Goal: Information Seeking & Learning: Check status

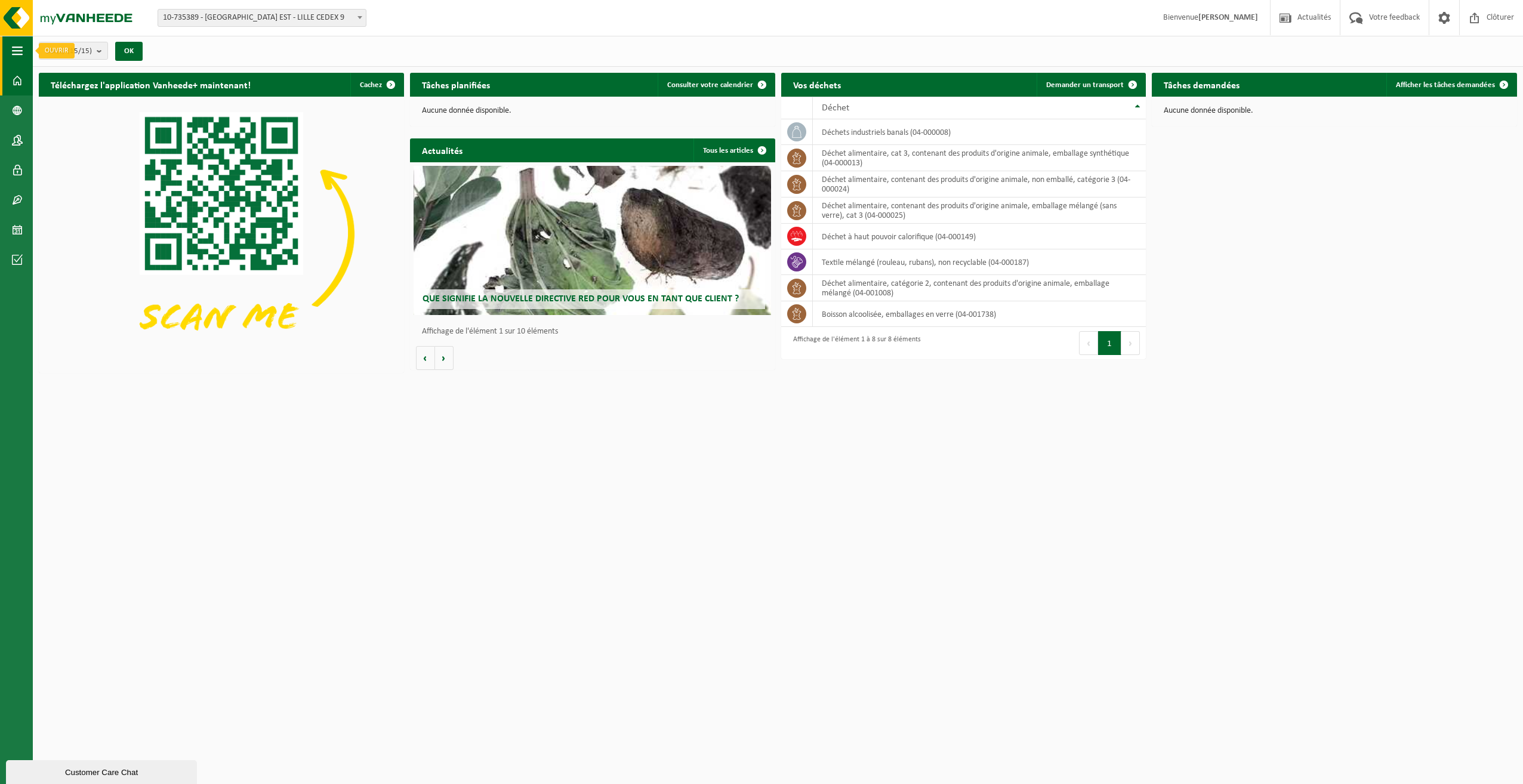
click at [16, 51] on span "button" at bounding box center [17, 51] width 11 height 30
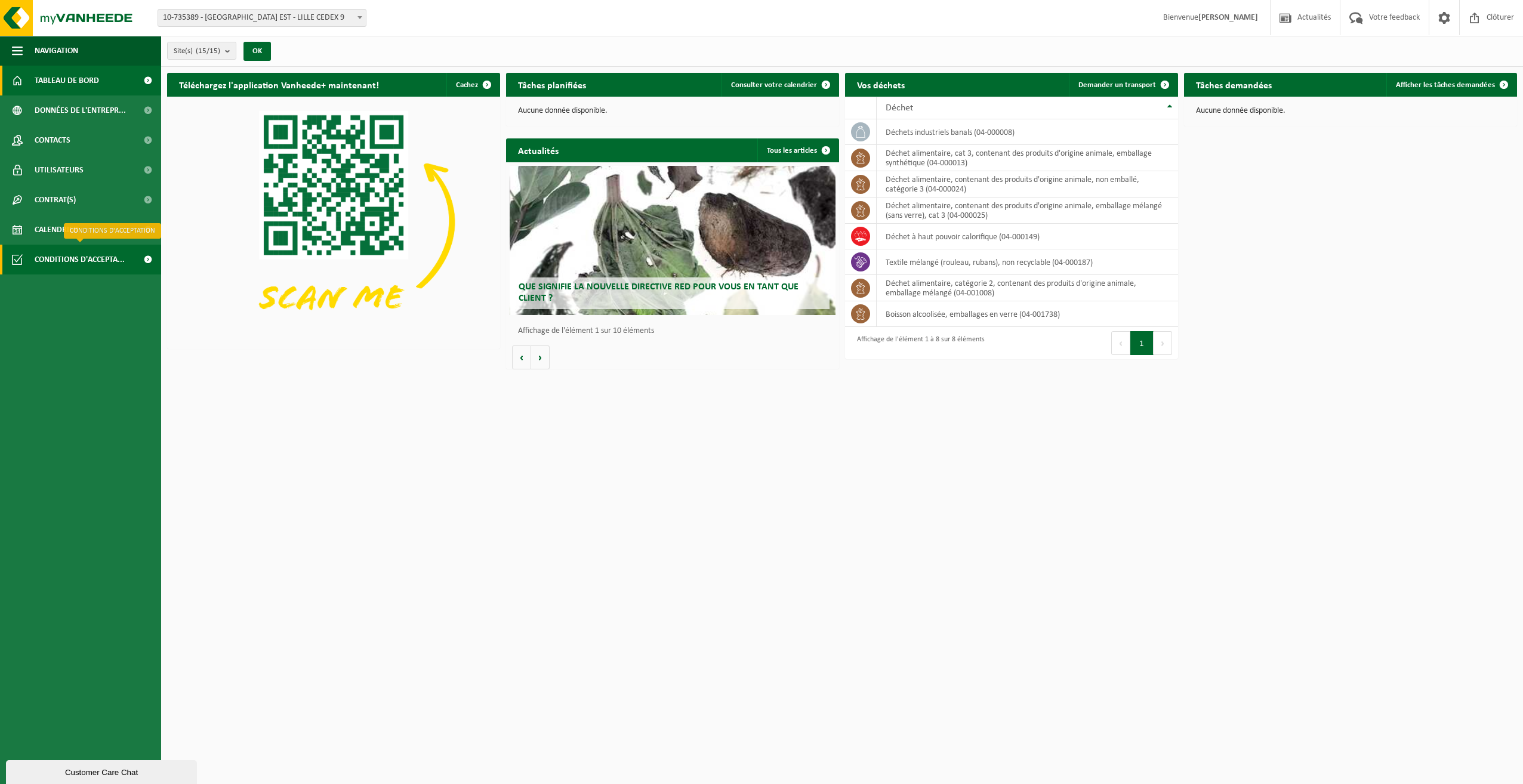
click at [69, 257] on span "Conditions d'accepta..." at bounding box center [79, 260] width 90 height 30
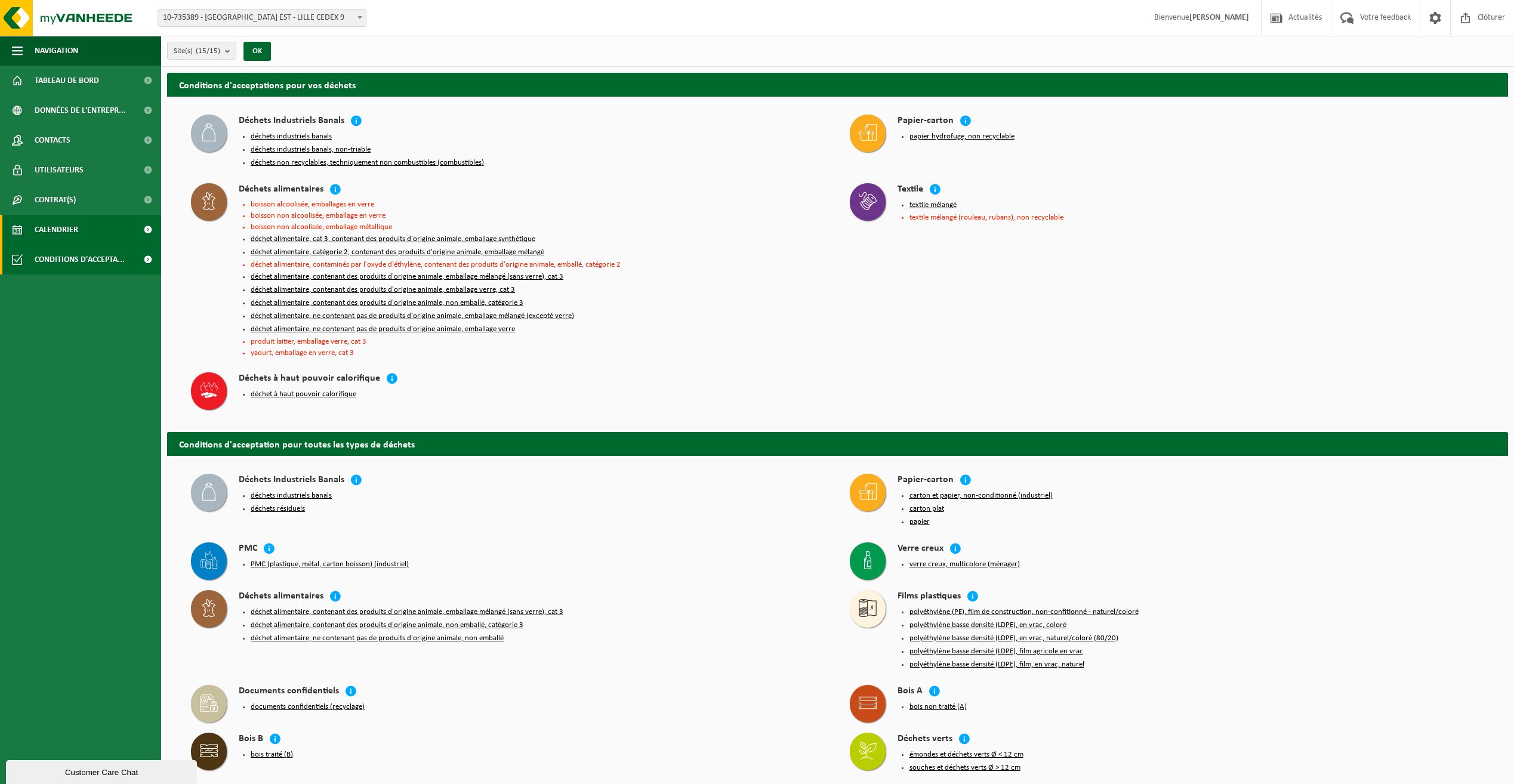
click at [63, 230] on span "Calendrier" at bounding box center [56, 230] width 44 height 30
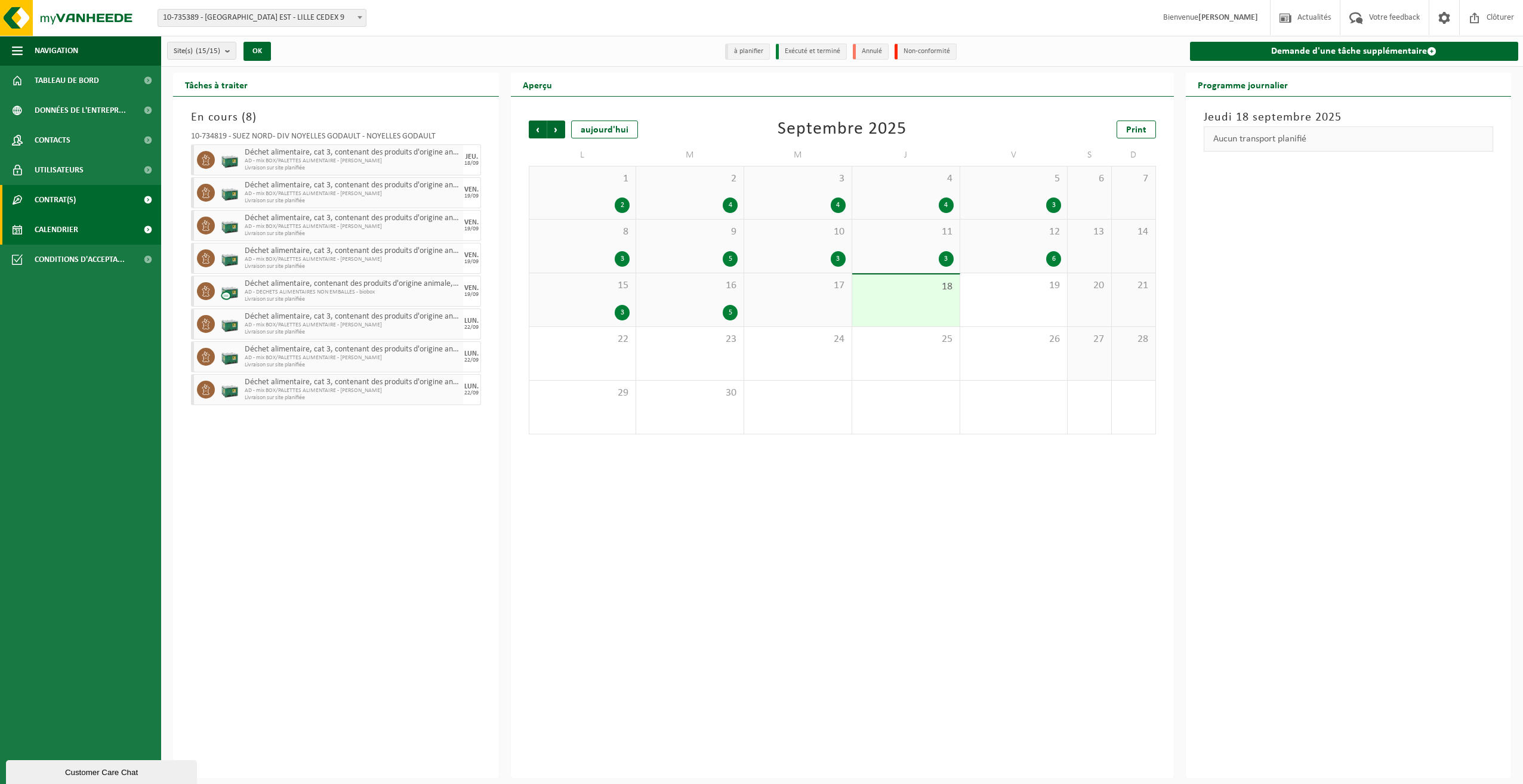
click at [54, 200] on span "Contrat(s)" at bounding box center [55, 200] width 41 height 30
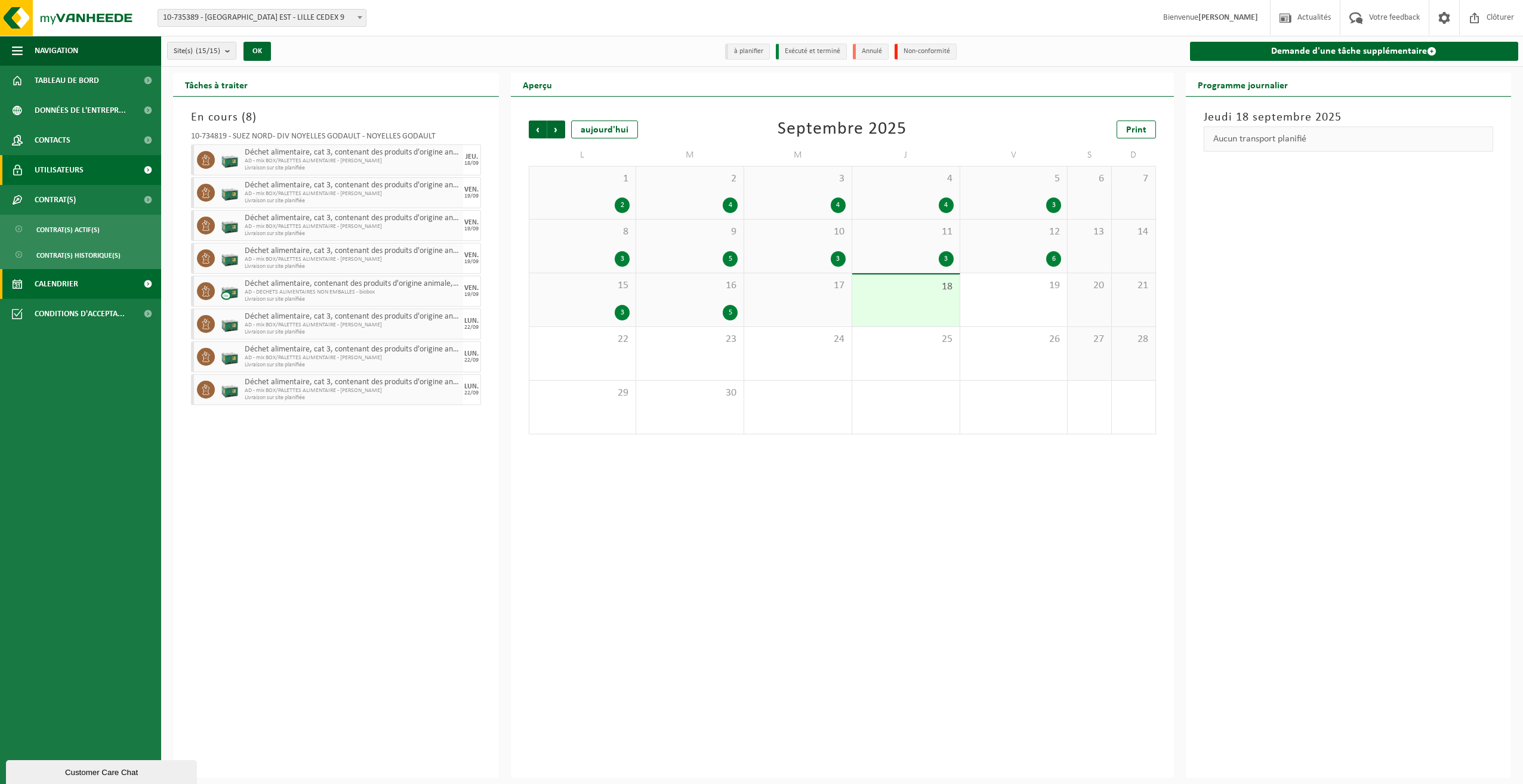
click at [54, 170] on span "Utilisateurs" at bounding box center [59, 170] width 49 height 30
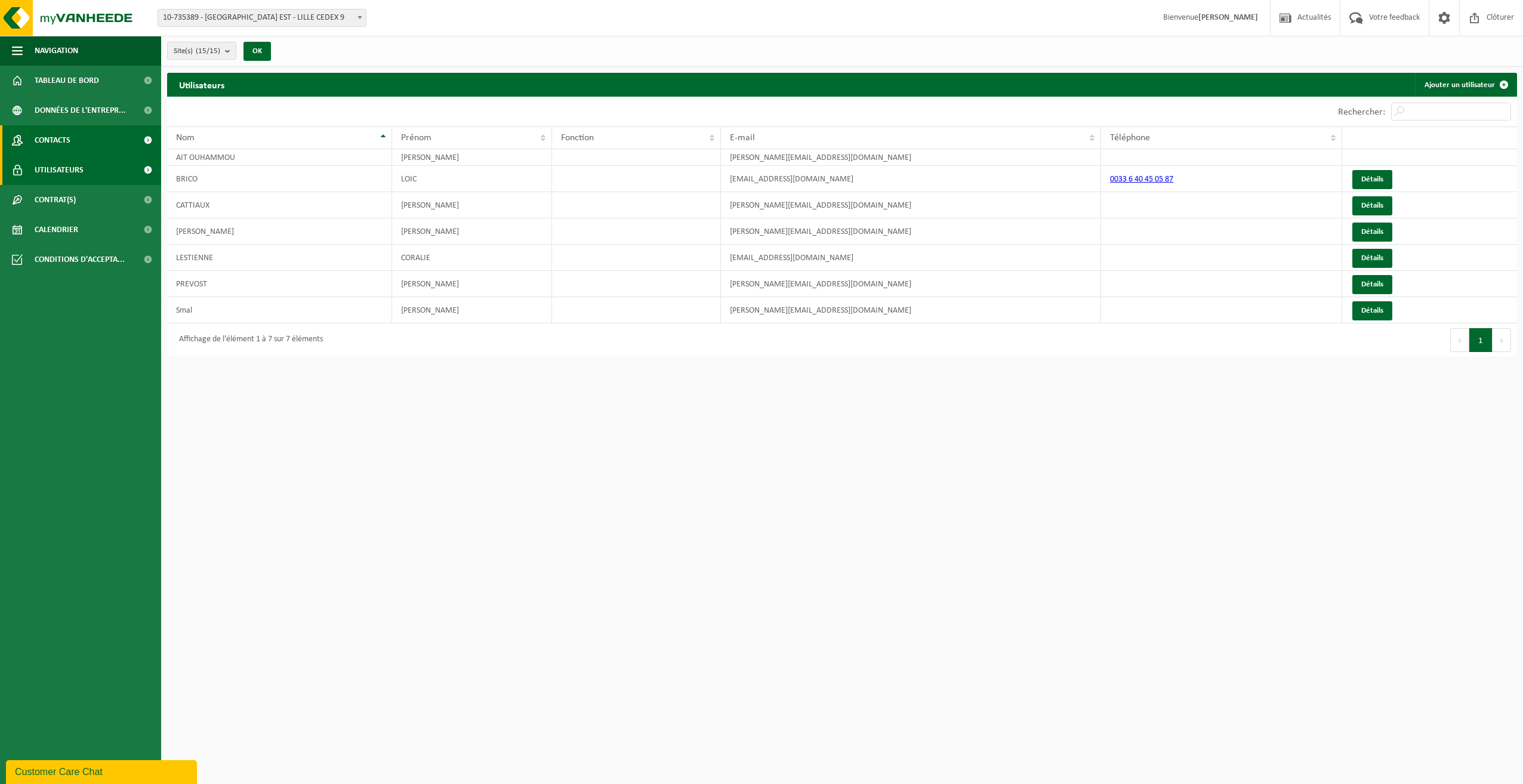
click at [48, 142] on span "Contacts" at bounding box center [53, 140] width 36 height 30
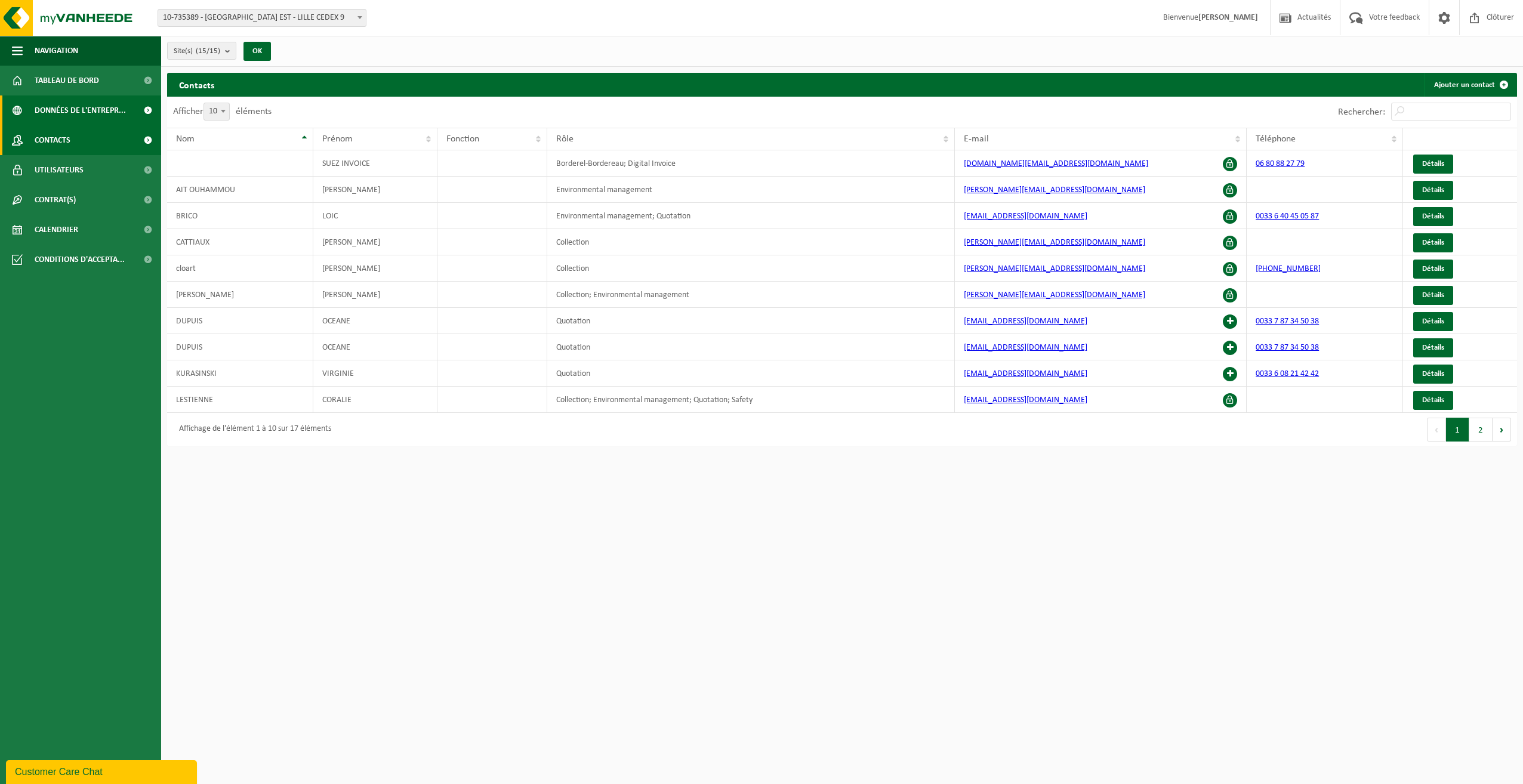
click at [52, 111] on span "Données de l'entrepr..." at bounding box center [80, 110] width 91 height 30
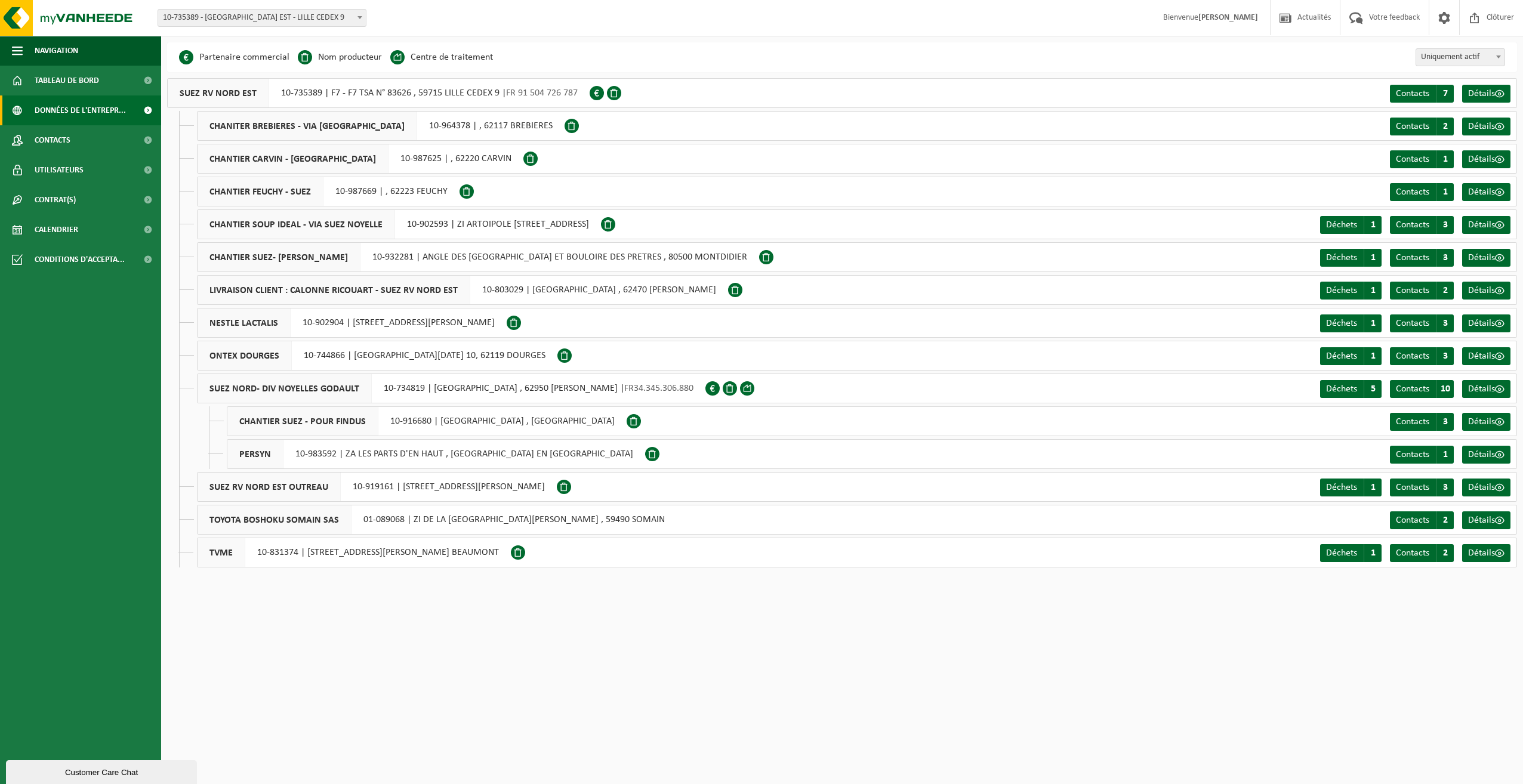
click at [262, 124] on span "CHANITER BREBIERES - VIA SUEZ" at bounding box center [308, 126] width 220 height 29
click at [417, 137] on div "CHANITER BREBIERES - VIA SUEZ 10-964378 | , 62117 BREBIERES" at bounding box center [380, 126] width 367 height 30
click at [379, 155] on div "CHANTIER CARVIN - SUEZ 10-987625 | , 62220 CARVIN" at bounding box center [360, 159] width 327 height 30
click at [354, 170] on div "CHANTIER CARVIN - SUEZ 10-987625 | , 62220 CARVIN" at bounding box center [360, 159] width 327 height 30
click at [427, 174] on ul "CHANITER BREBIERES - VIA SUEZ 10-964378 | , 62117 BREBIERES Contacts C 2 Détail…" at bounding box center [848, 339] width 1338 height 456
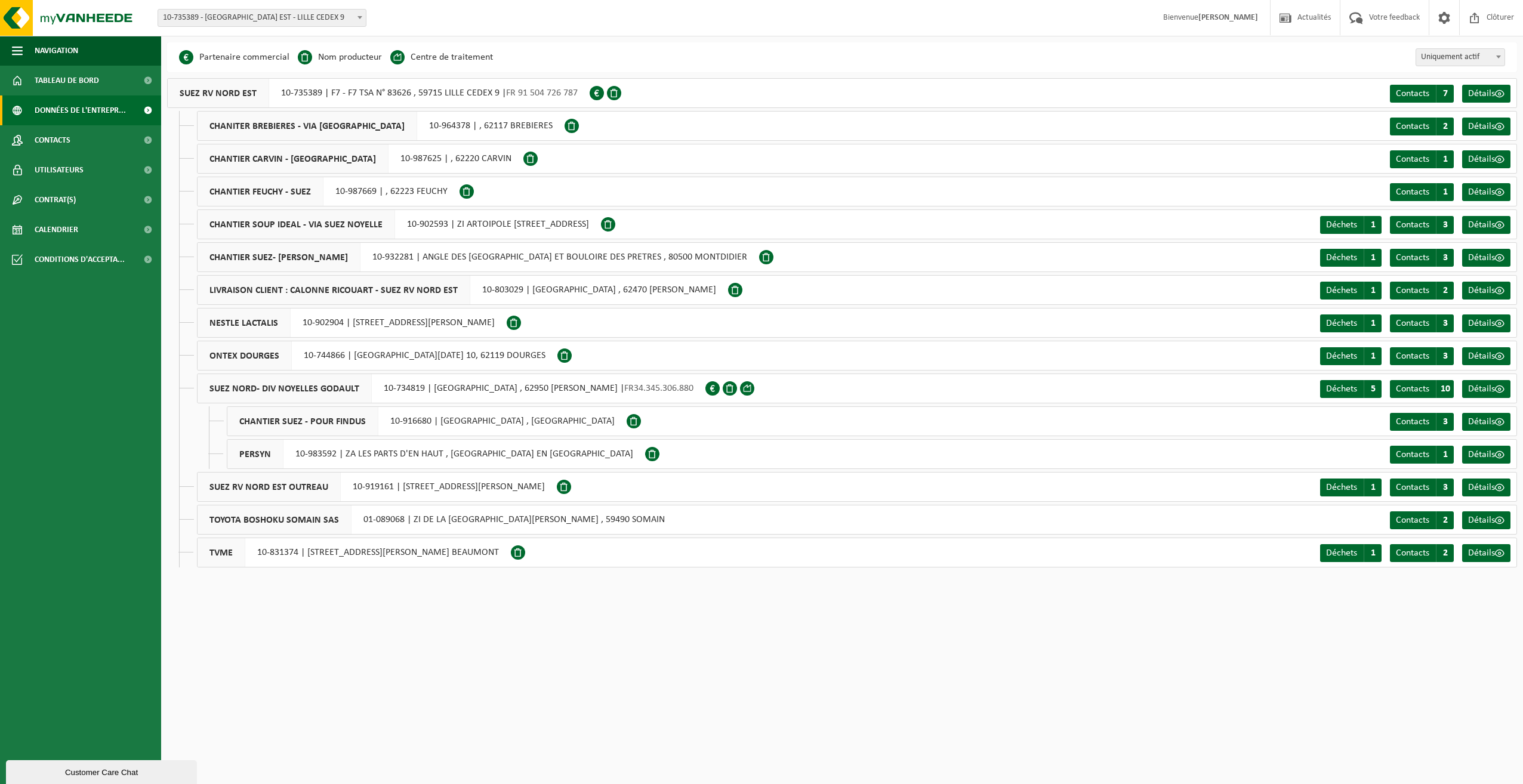
click at [444, 159] on div "CHANTIER CARVIN - SUEZ 10-987625 | , 62220 CARVIN" at bounding box center [360, 159] width 327 height 30
click at [77, 83] on span "Tableau de bord" at bounding box center [67, 81] width 65 height 30
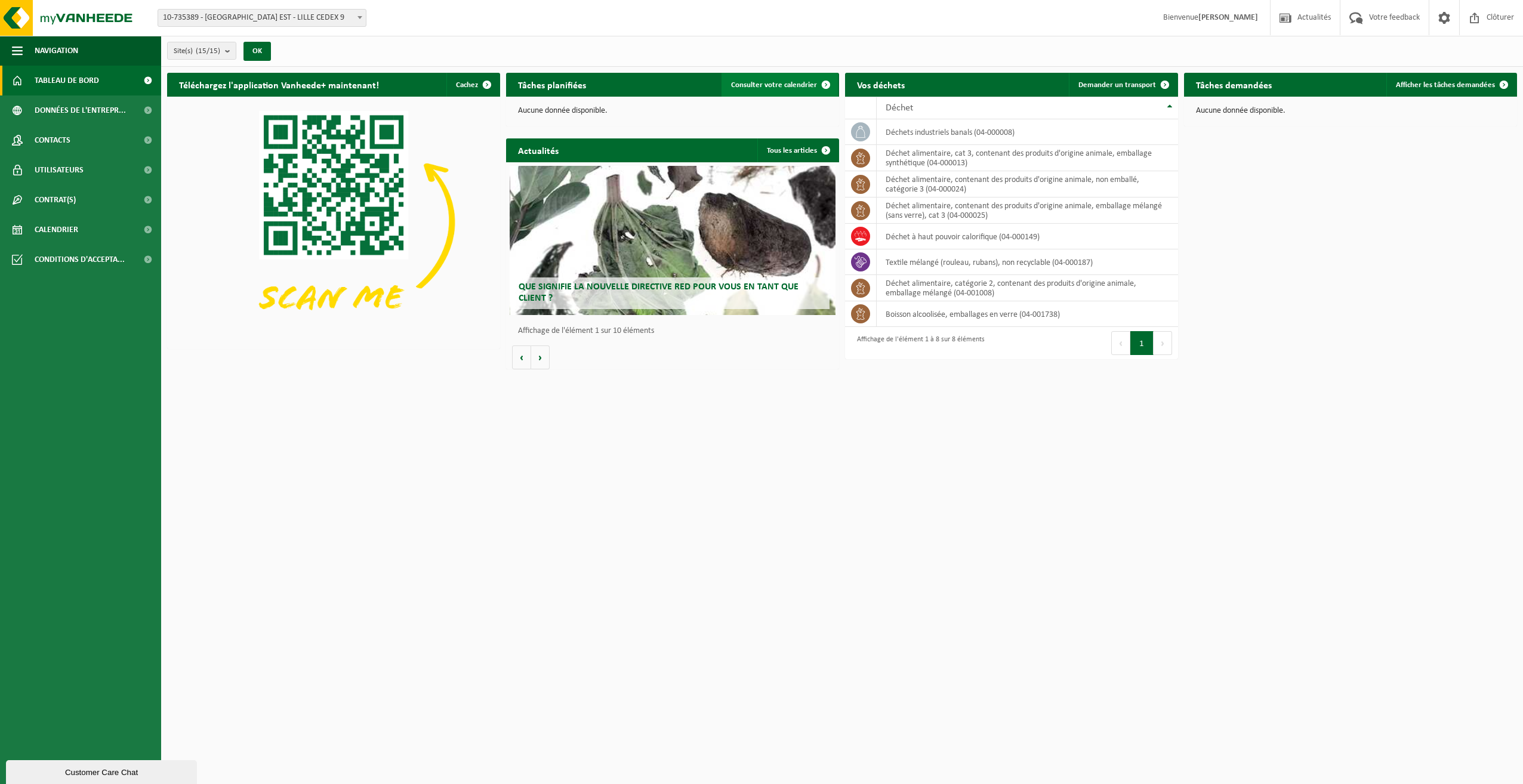
click at [769, 89] on link "Consulter votre calendrier" at bounding box center [779, 85] width 116 height 24
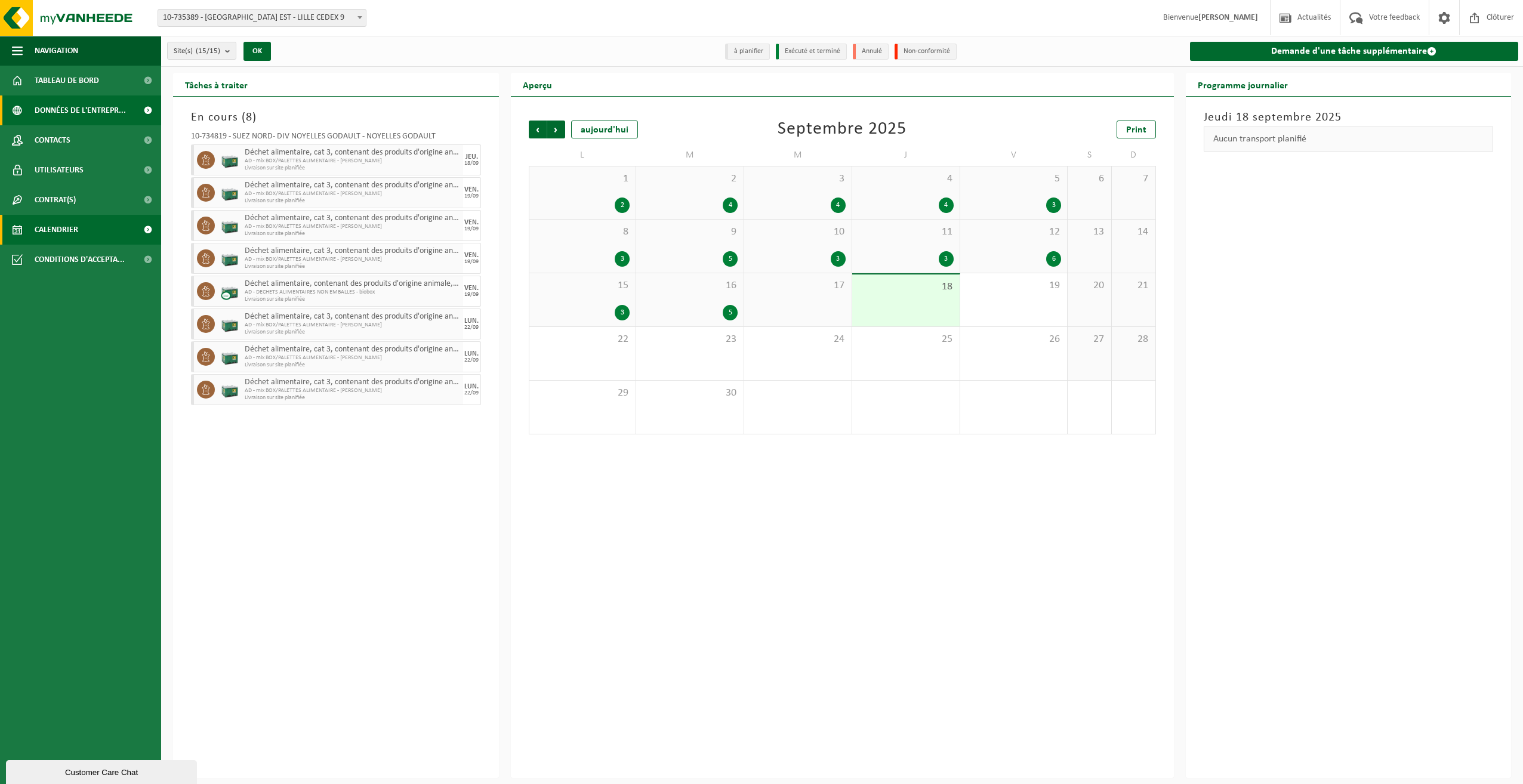
click at [61, 110] on span "Données de l'entrepr..." at bounding box center [80, 110] width 91 height 30
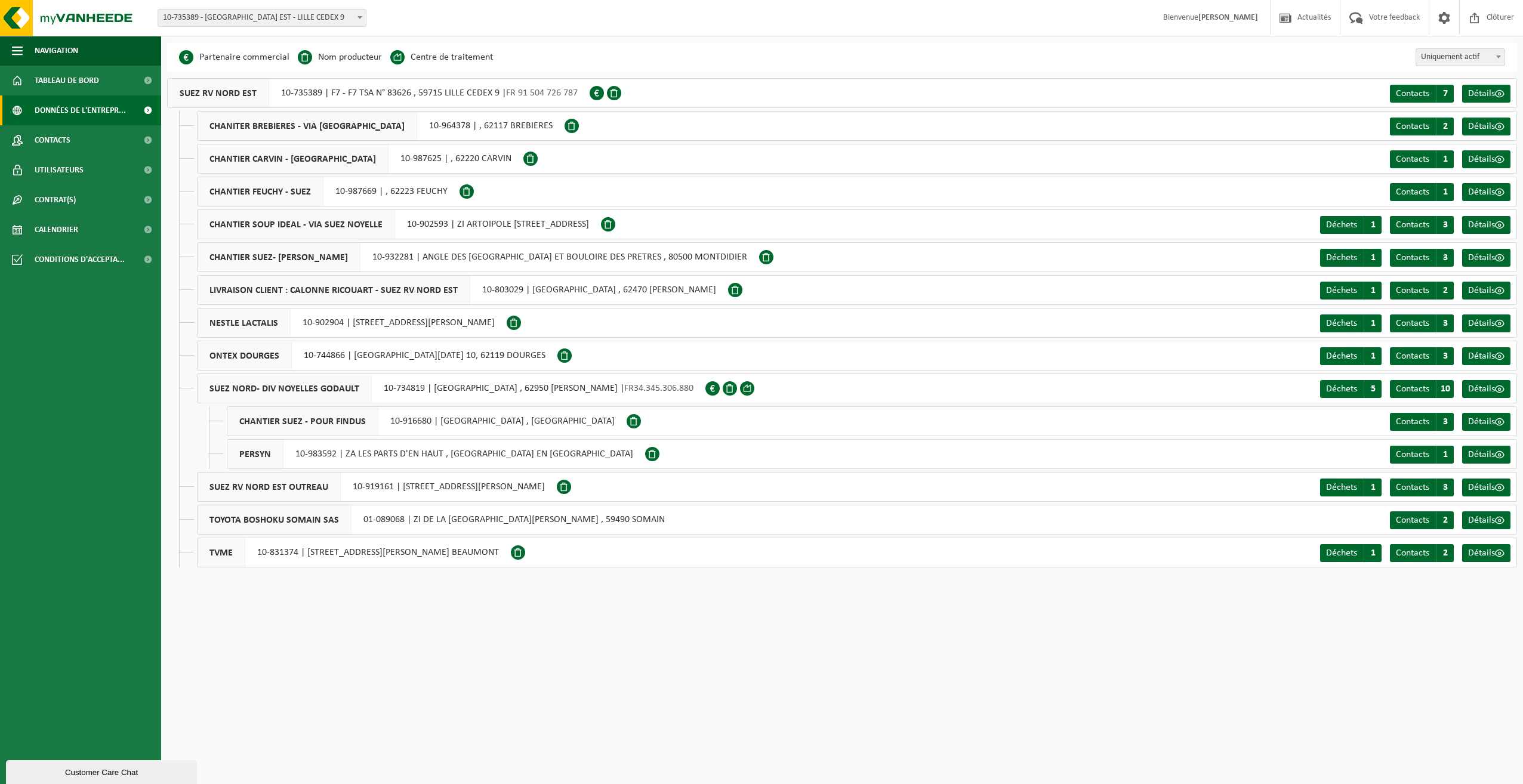
drag, startPoint x: 358, startPoint y: 59, endPoint x: 368, endPoint y: 60, distance: 10.0
click at [358, 59] on li "Nom producteur" at bounding box center [340, 57] width 84 height 18
click at [445, 57] on li "Centre de traitement" at bounding box center [441, 57] width 103 height 18
click at [260, 57] on li "Partenaire commercial" at bounding box center [234, 57] width 110 height 18
click at [69, 139] on span "Contacts" at bounding box center [53, 140] width 36 height 30
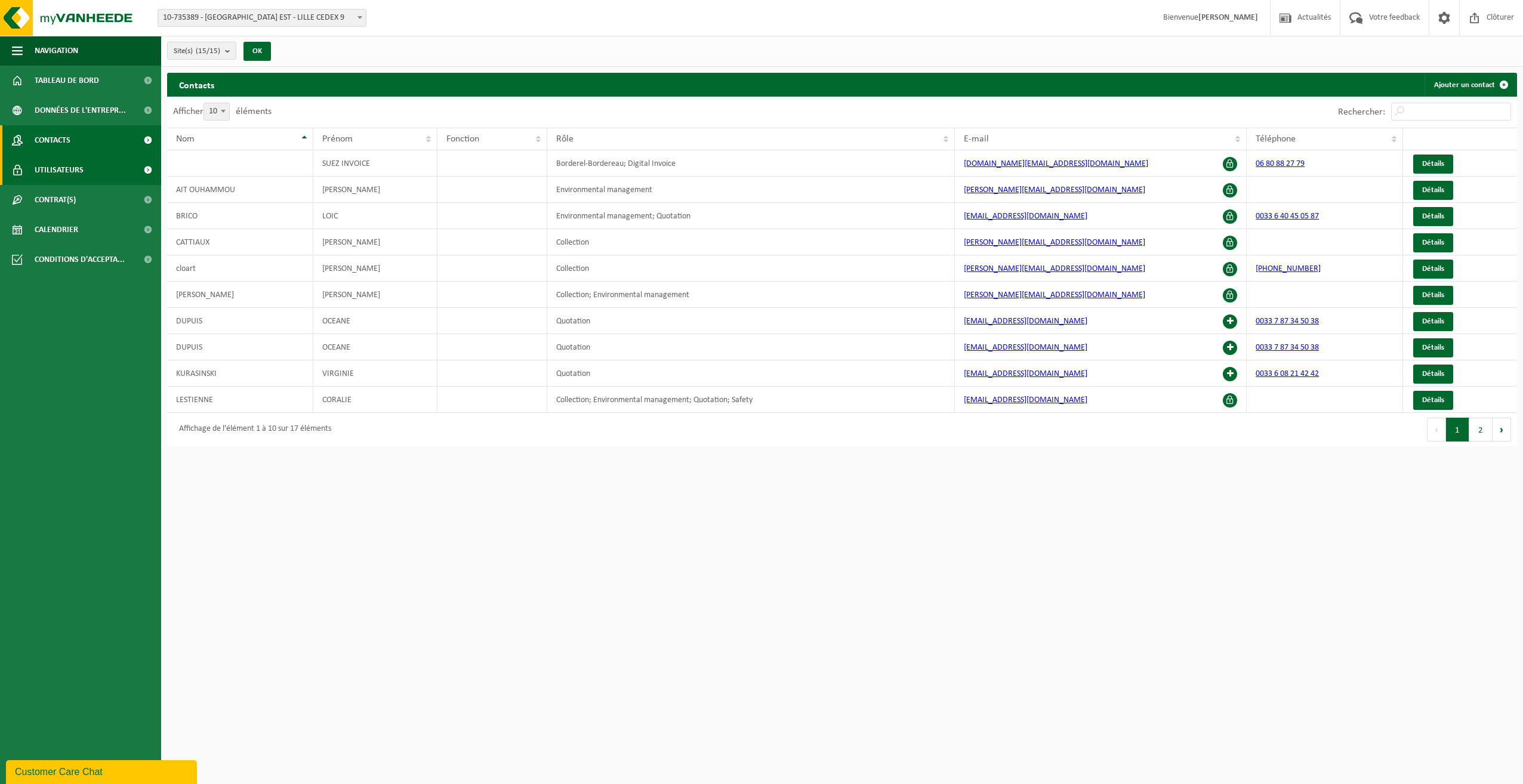
click at [63, 166] on span "Utilisateurs" at bounding box center [59, 170] width 49 height 30
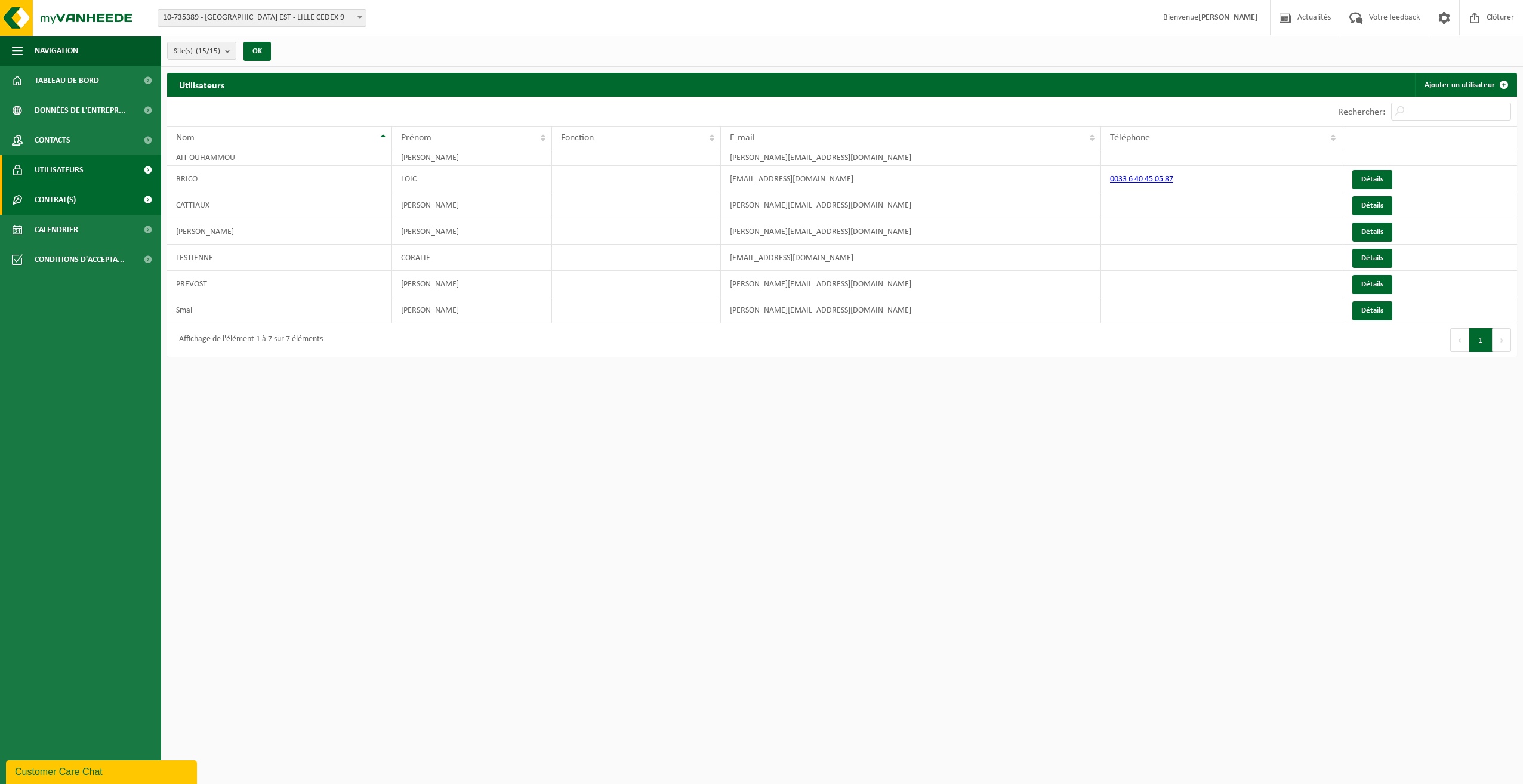
click at [60, 201] on span "Contrat(s)" at bounding box center [55, 200] width 41 height 30
click at [67, 229] on span "Contrat(s) actif(s)" at bounding box center [68, 230] width 63 height 23
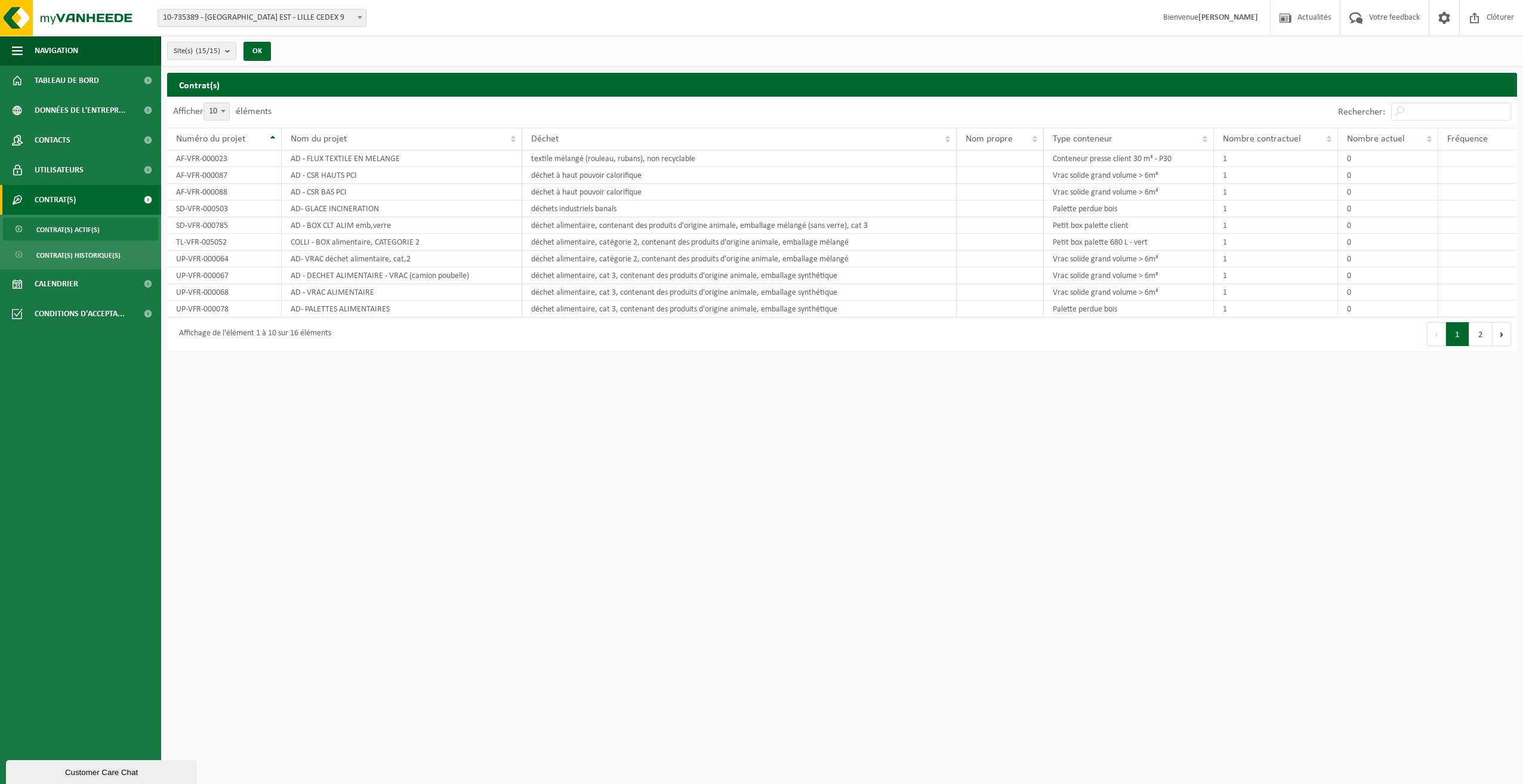
click at [376, 482] on html "Site: 10-735389 - [GEOGRAPHIC_DATA] EST - [GEOGRAPHIC_DATA] CEDEX 9 10-964378 -…" at bounding box center [762, 392] width 1523 height 784
click at [187, 159] on td "AF-VFR-000023" at bounding box center [225, 159] width 115 height 17
click at [328, 159] on td "AD - FLUX TEXTILE EN MELANGE" at bounding box center [402, 159] width 241 height 17
drag, startPoint x: 214, startPoint y: 158, endPoint x: 318, endPoint y: 159, distance: 104.0
click at [216, 158] on td "AF-VFR-000023" at bounding box center [225, 159] width 115 height 17
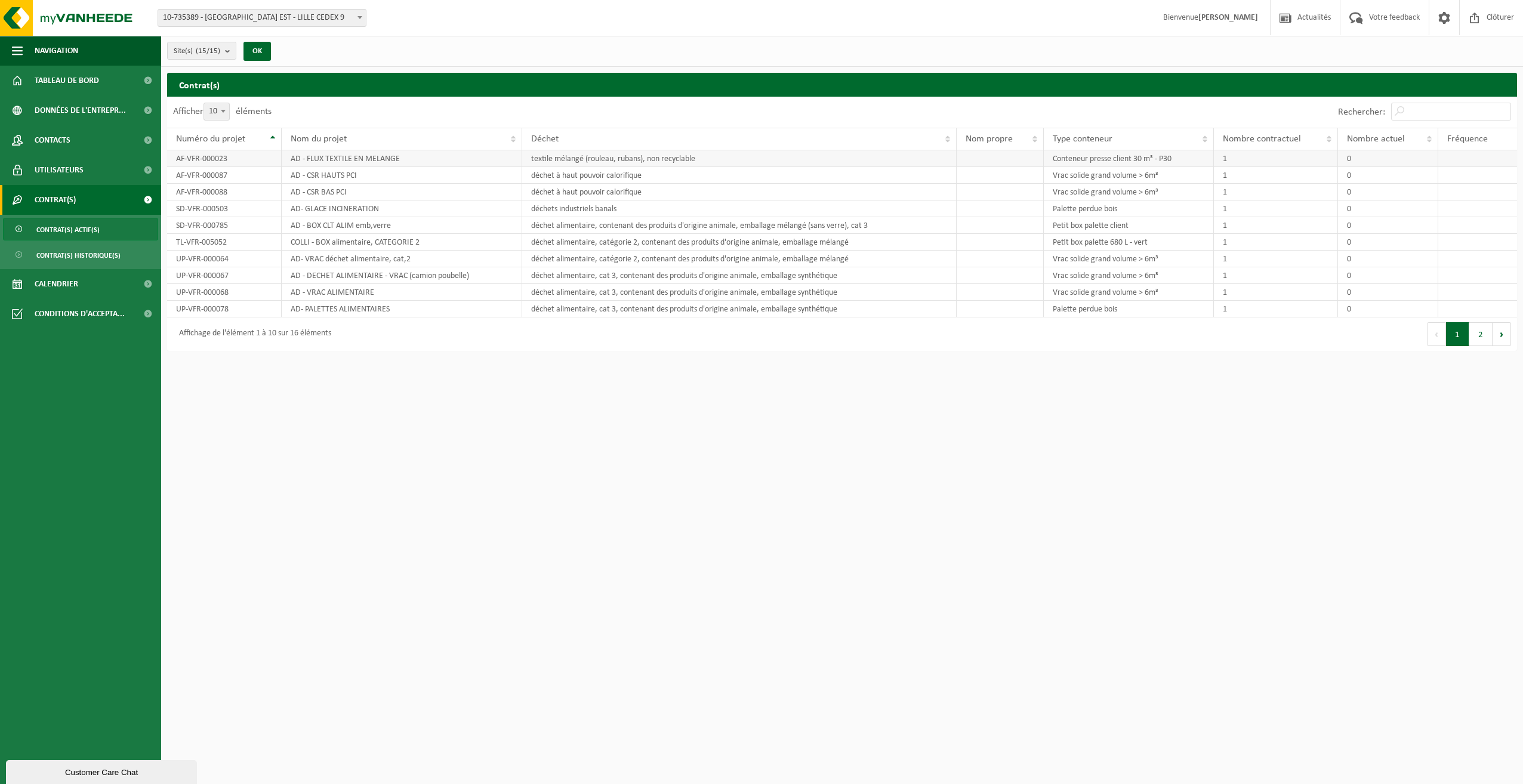
click at [319, 159] on td "AD - FLUX TEXTILE EN MELANGE" at bounding box center [402, 159] width 241 height 17
drag, startPoint x: 665, startPoint y: 154, endPoint x: 1025, endPoint y: 157, distance: 360.0
click at [666, 154] on td "textile mélangé (rouleau, rubans), non recyclable" at bounding box center [739, 159] width 434 height 17
click at [1143, 157] on td "Conteneur presse client 30 m³ - P30" at bounding box center [1129, 159] width 170 height 17
drag, startPoint x: 1143, startPoint y: 157, endPoint x: 1354, endPoint y: 260, distance: 234.8
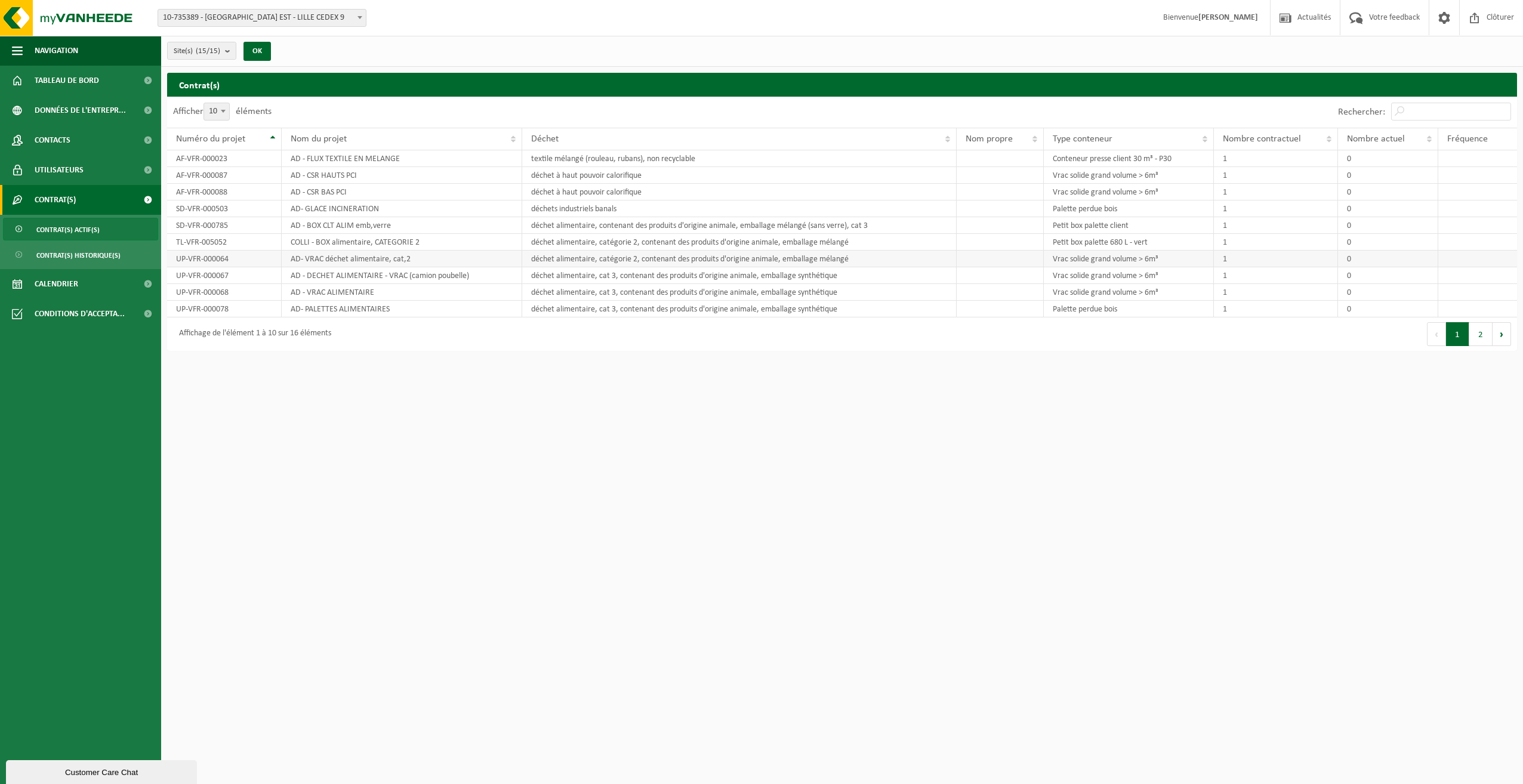
click at [1202, 159] on td "Conteneur presse client 30 m³ - P30" at bounding box center [1129, 159] width 170 height 17
click at [1475, 334] on button "2" at bounding box center [1481, 334] width 23 height 24
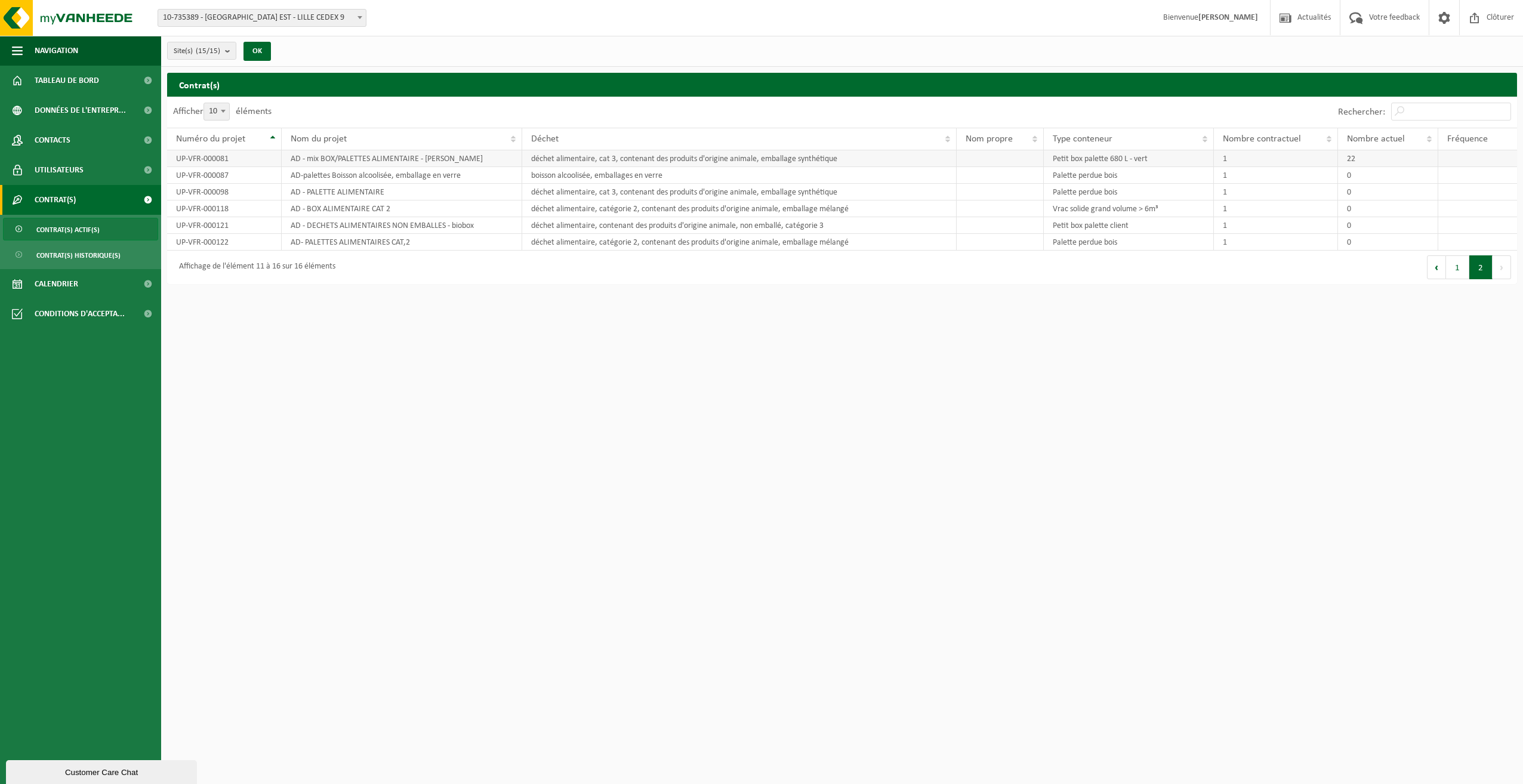
click at [175, 158] on td "UP-VFR-000081" at bounding box center [225, 159] width 115 height 17
drag, startPoint x: 763, startPoint y: 165, endPoint x: 793, endPoint y: 167, distance: 30.1
click at [793, 167] on tbody "UP-VFR-000081 AD - mix BOX/PALETTES ALIMENTAIRE - BILLY déchet alimentaire, cat…" at bounding box center [842, 201] width 1350 height 100
drag, startPoint x: 793, startPoint y: 167, endPoint x: 1110, endPoint y: 194, distance: 318.1
click at [1073, 179] on td "Palette perdue bois" at bounding box center [1129, 176] width 170 height 17
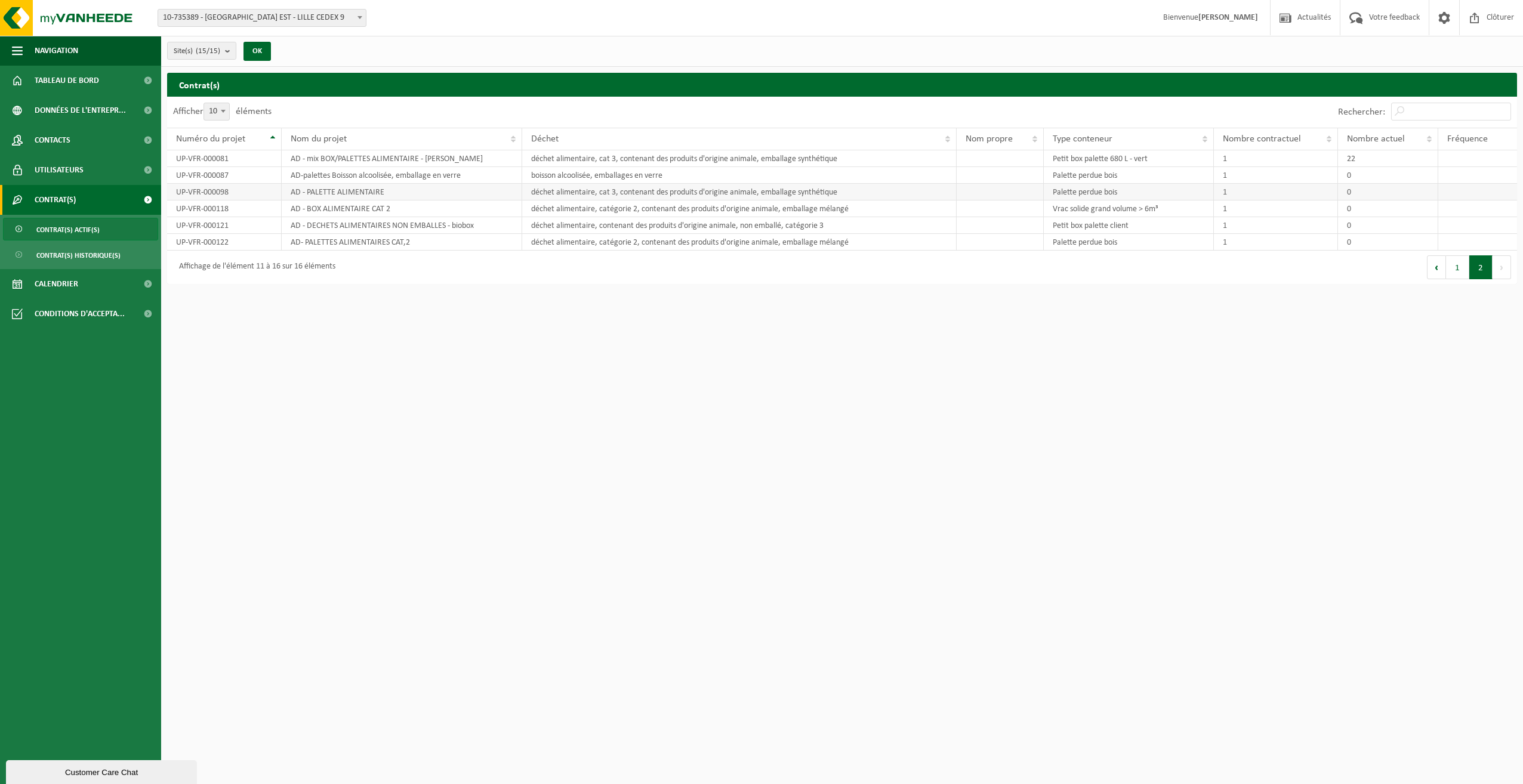
click at [1110, 195] on td "Palette perdue bois" at bounding box center [1129, 192] width 170 height 17
click at [686, 210] on td "déchet alimentaire, catégorie 2, contenant des produits d'origine animale, emba…" at bounding box center [739, 209] width 434 height 17
drag, startPoint x: 686, startPoint y: 210, endPoint x: 520, endPoint y: 215, distance: 166.1
click at [520, 215] on tr "UP-VFR-000118 AD - BOX ALIMENTAIRE CAT 2 déchet alimentaire, catégorie 2, conte…" at bounding box center [842, 209] width 1350 height 17
drag, startPoint x: 520, startPoint y: 215, endPoint x: 234, endPoint y: 205, distance: 286.2
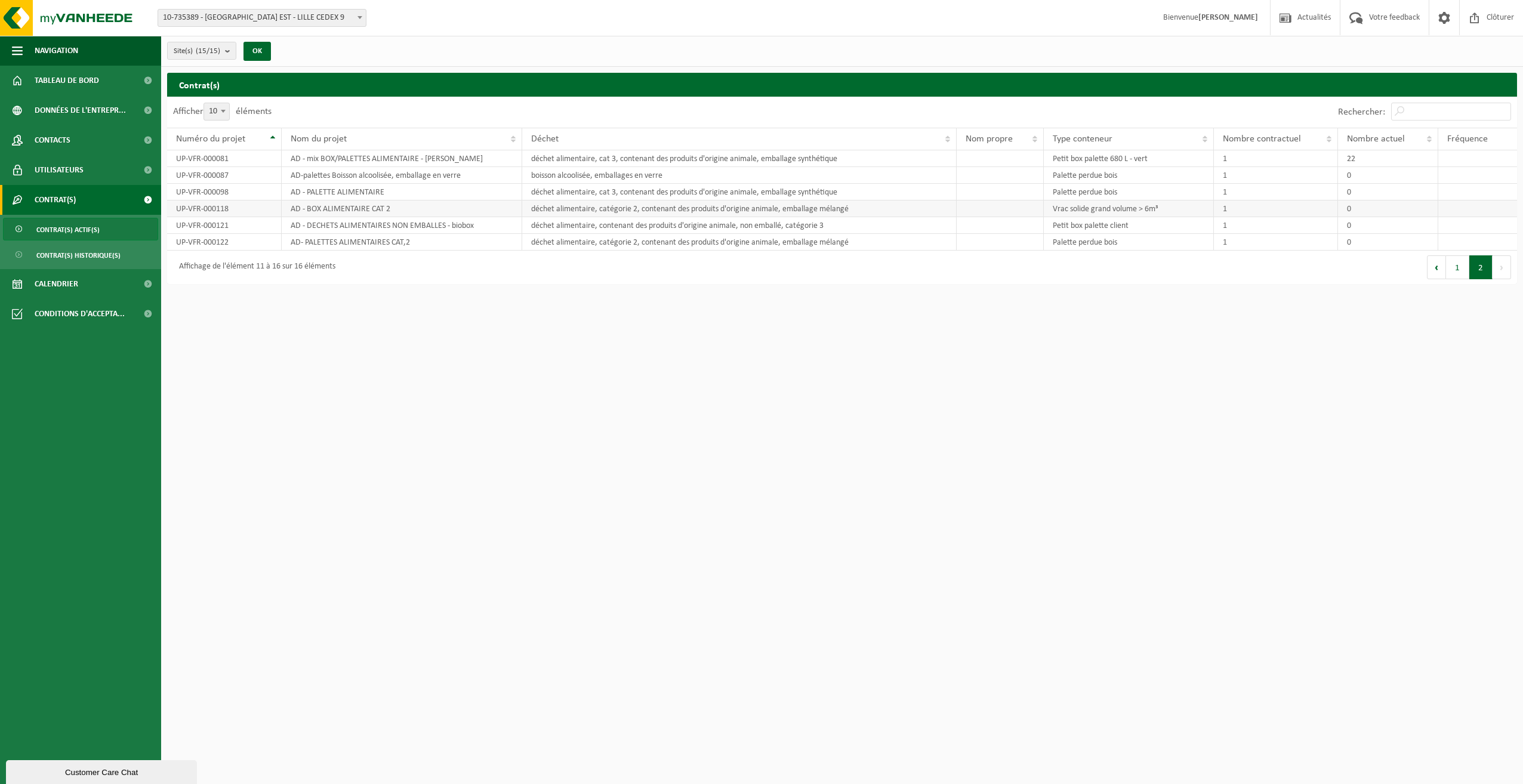
click at [262, 215] on td "UP-VFR-000118" at bounding box center [225, 209] width 115 height 17
click at [232, 198] on td "UP-VFR-000098" at bounding box center [225, 192] width 115 height 17
click at [56, 282] on span "Calendrier" at bounding box center [56, 284] width 44 height 30
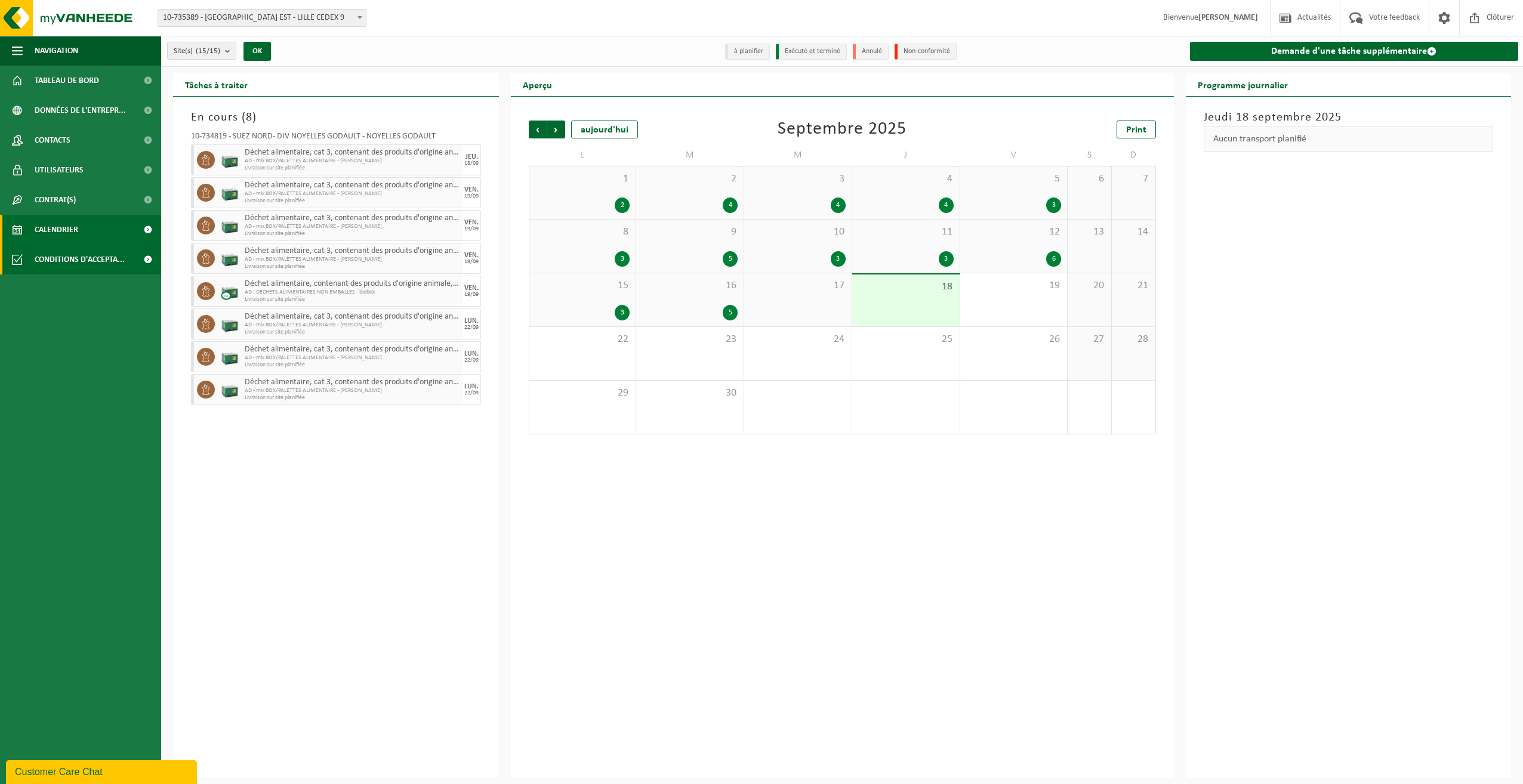
click at [68, 258] on span "Conditions d'accepta..." at bounding box center [79, 260] width 90 height 30
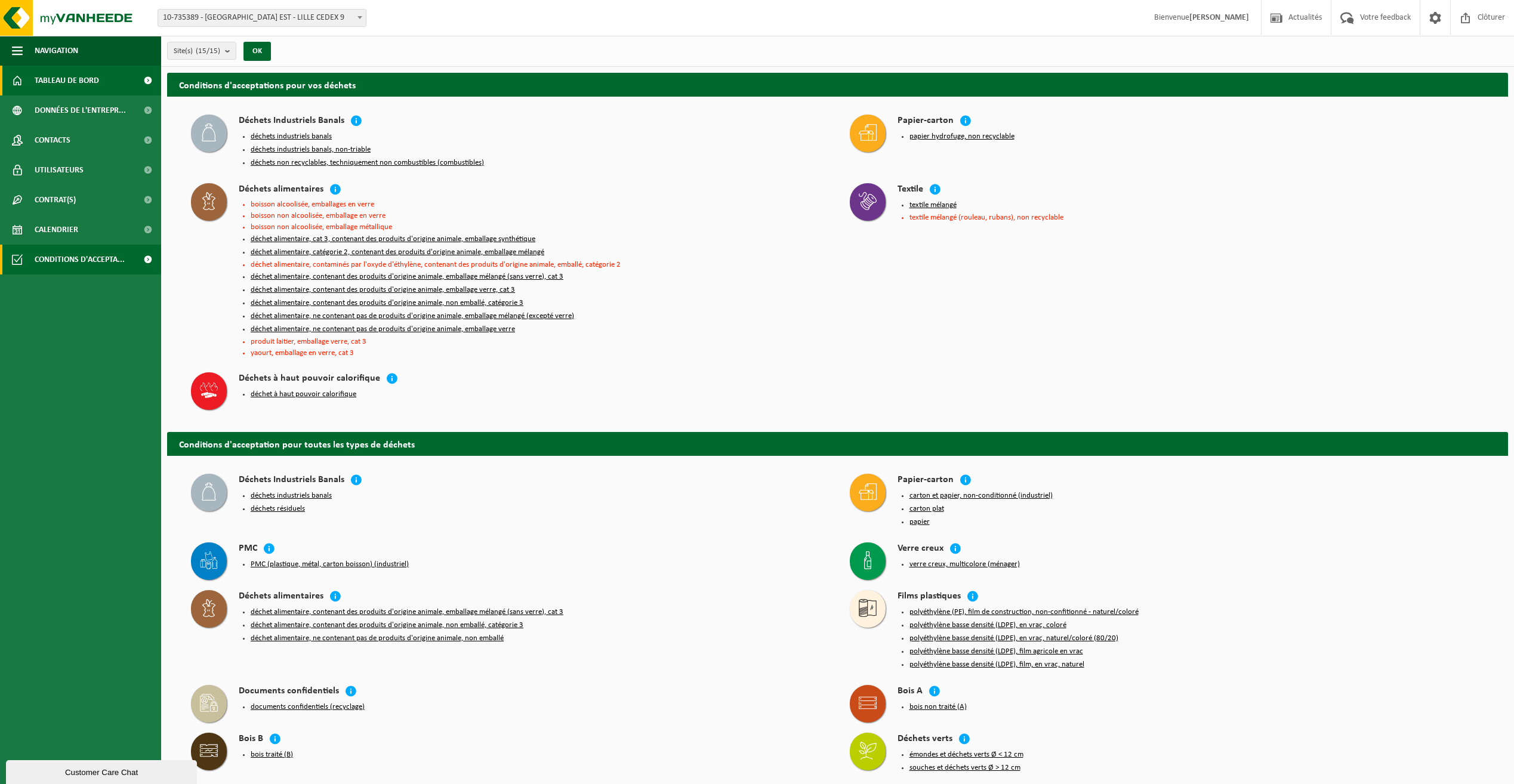
click at [55, 78] on span "Tableau de bord" at bounding box center [67, 81] width 65 height 30
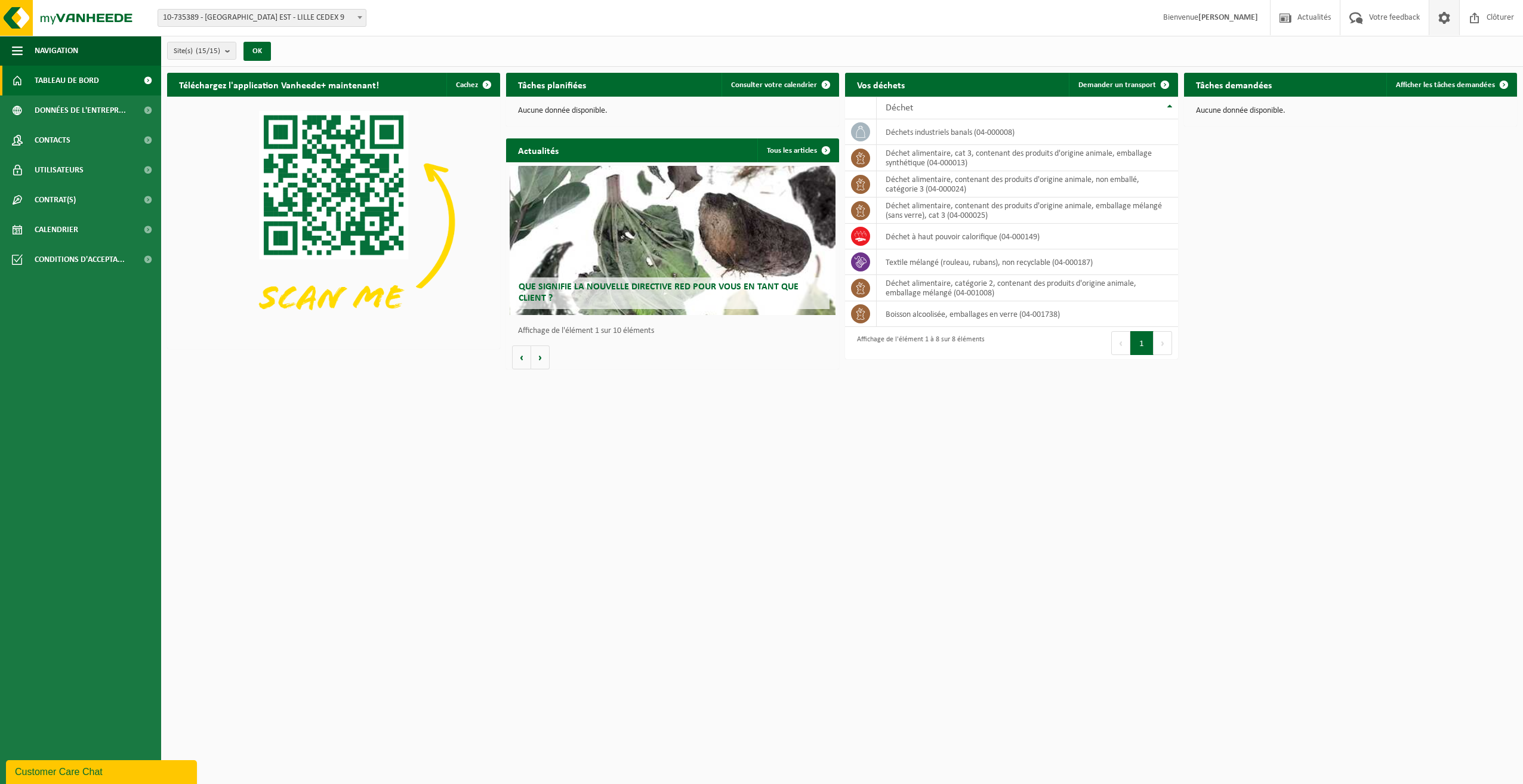
drag, startPoint x: 1479, startPoint y: 20, endPoint x: 1451, endPoint y: 32, distance: 30.5
click at [1479, 20] on span at bounding box center [1475, 17] width 18 height 35
